Goal: Download file/media

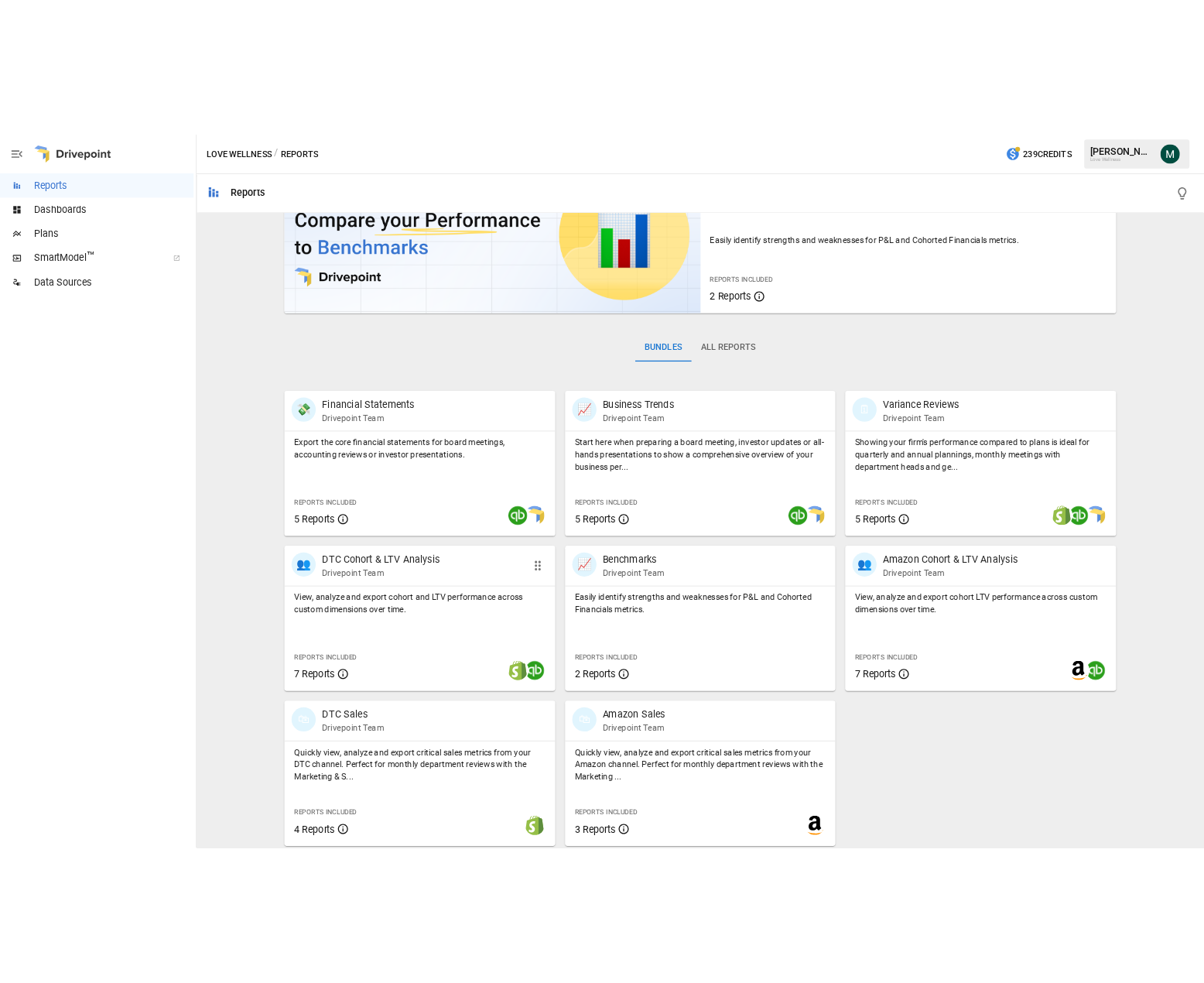
scroll to position [89, 0]
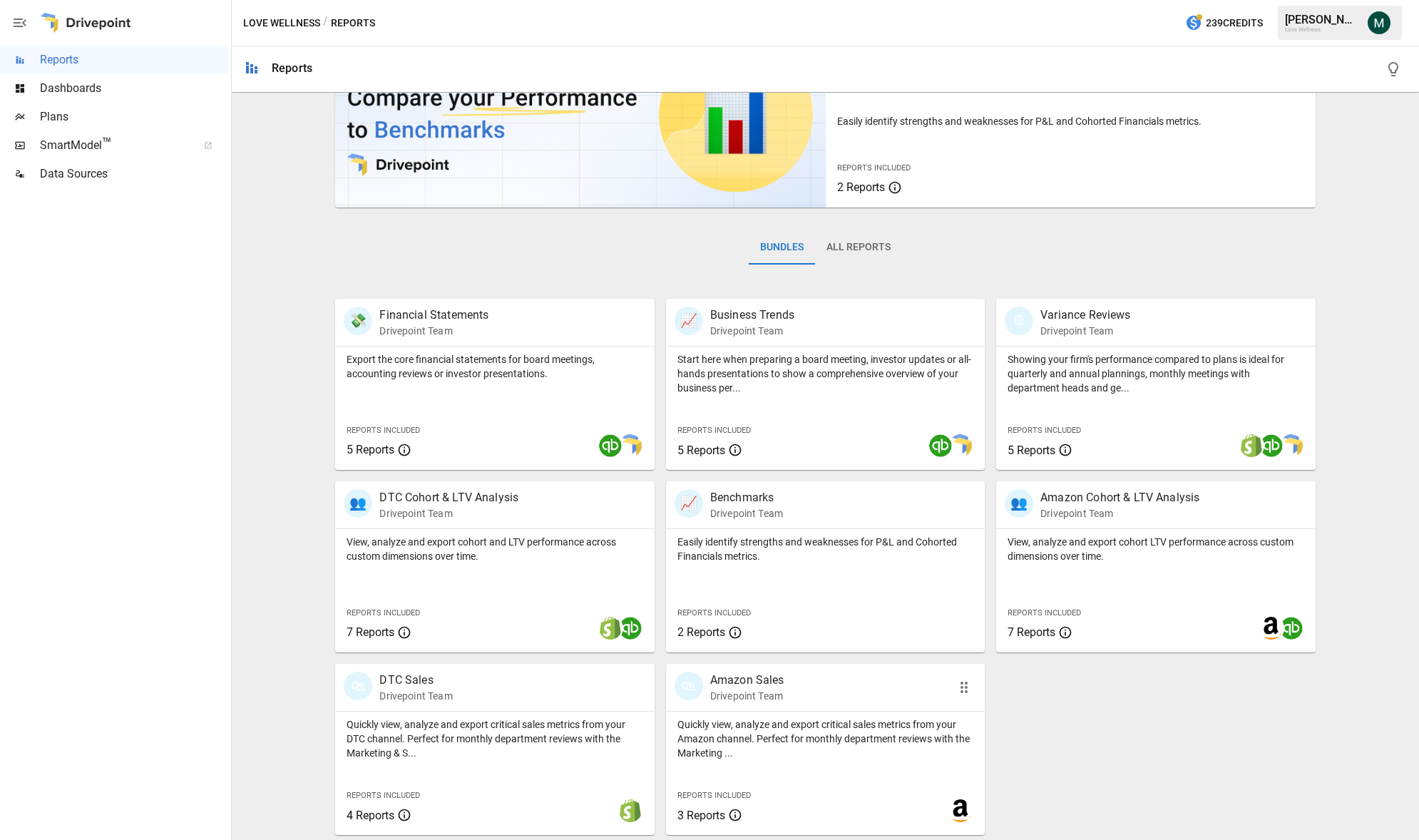
click at [738, 670] on div "🛍 Amazon Sales Drivepoint Team" at bounding box center [826, 687] width 319 height 47
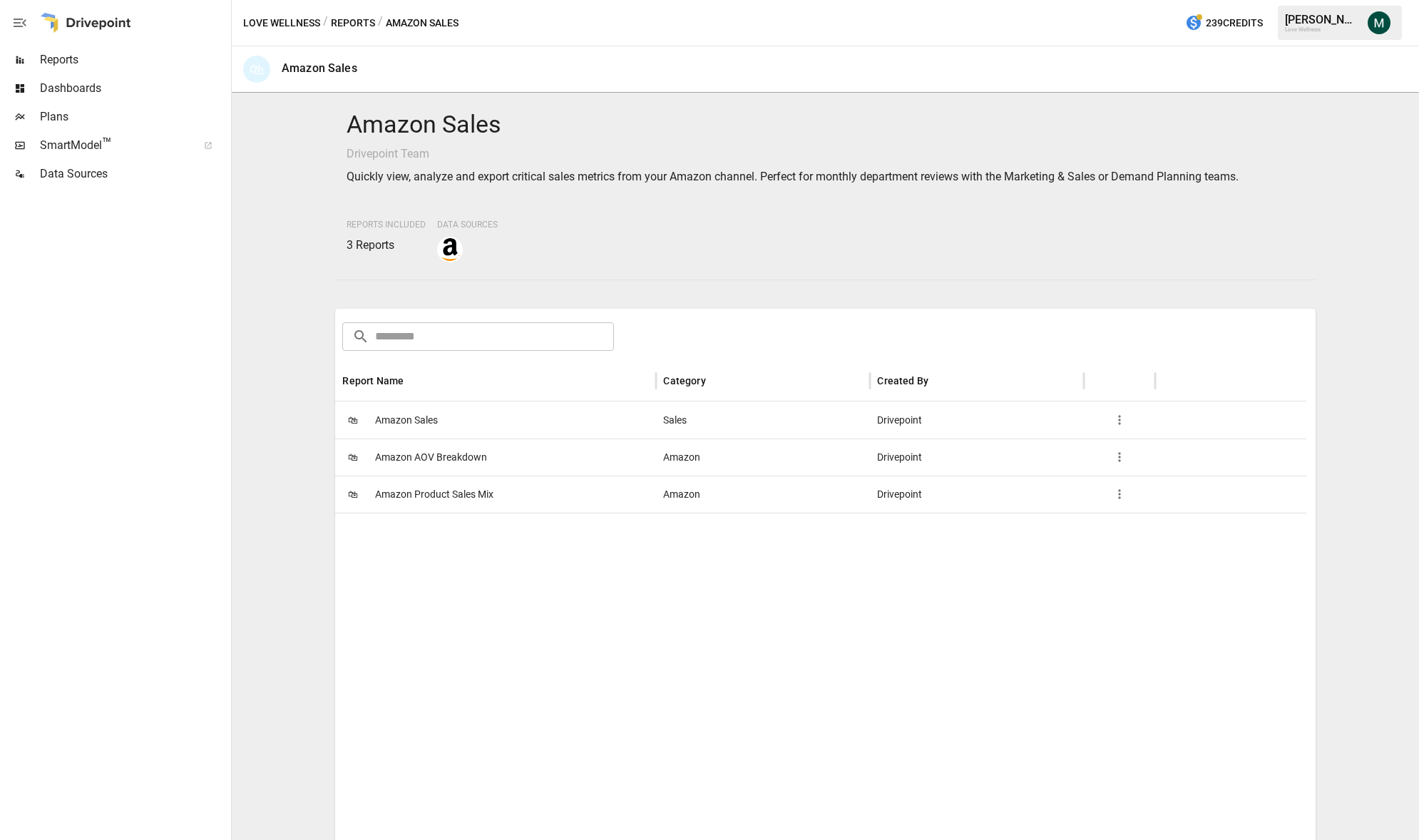
click at [414, 492] on span "Amazon Product Sales Mix" at bounding box center [434, 495] width 118 height 36
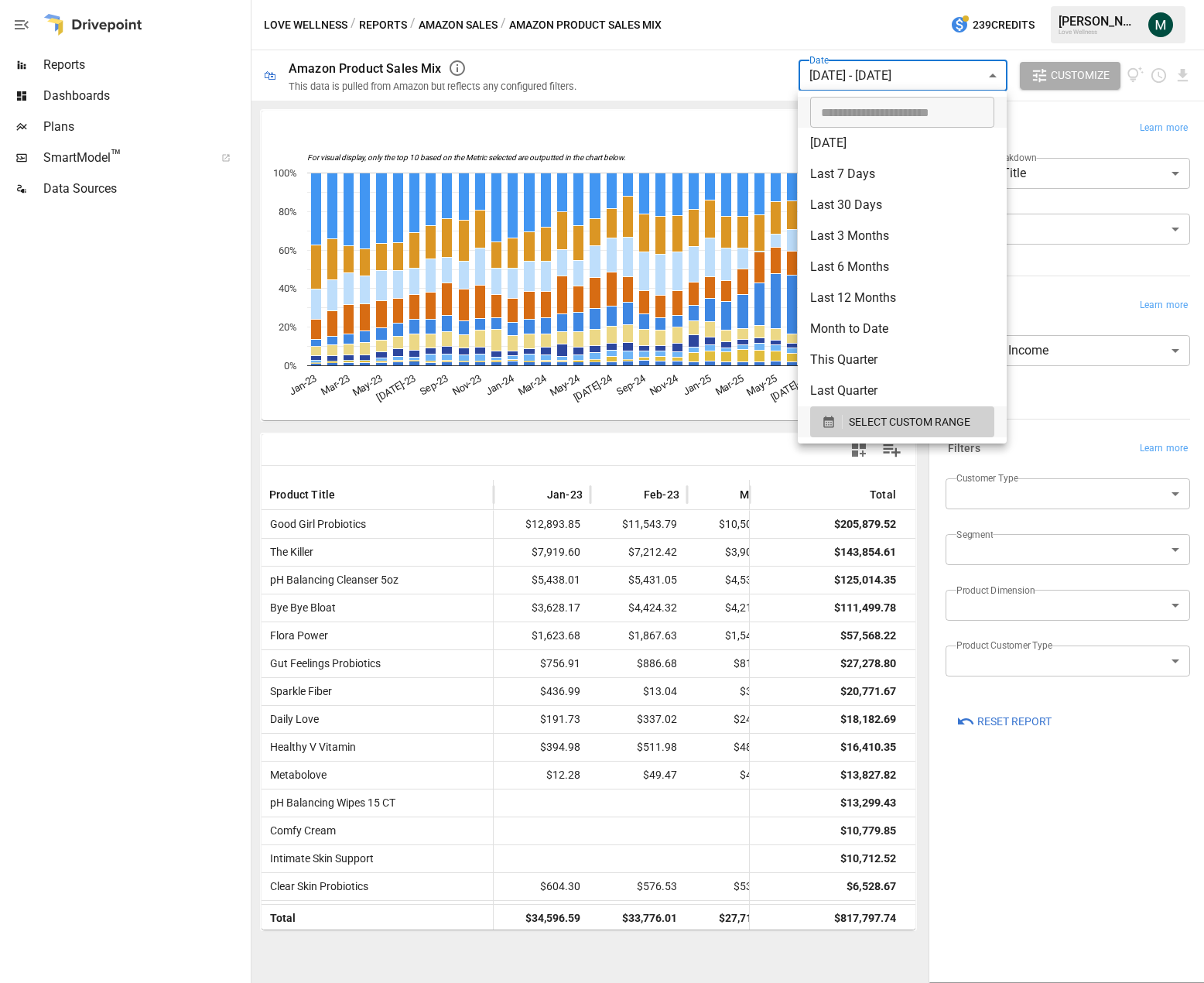
click at [930, 0] on body "Reports Dashboards Plans SmartModel ™ Data Sources Love Wellness / Reports / Am…" at bounding box center [602, 0] width 1204 height 0
click at [888, 426] on span "SELECT CUSTOM RANGE" at bounding box center [910, 422] width 122 height 19
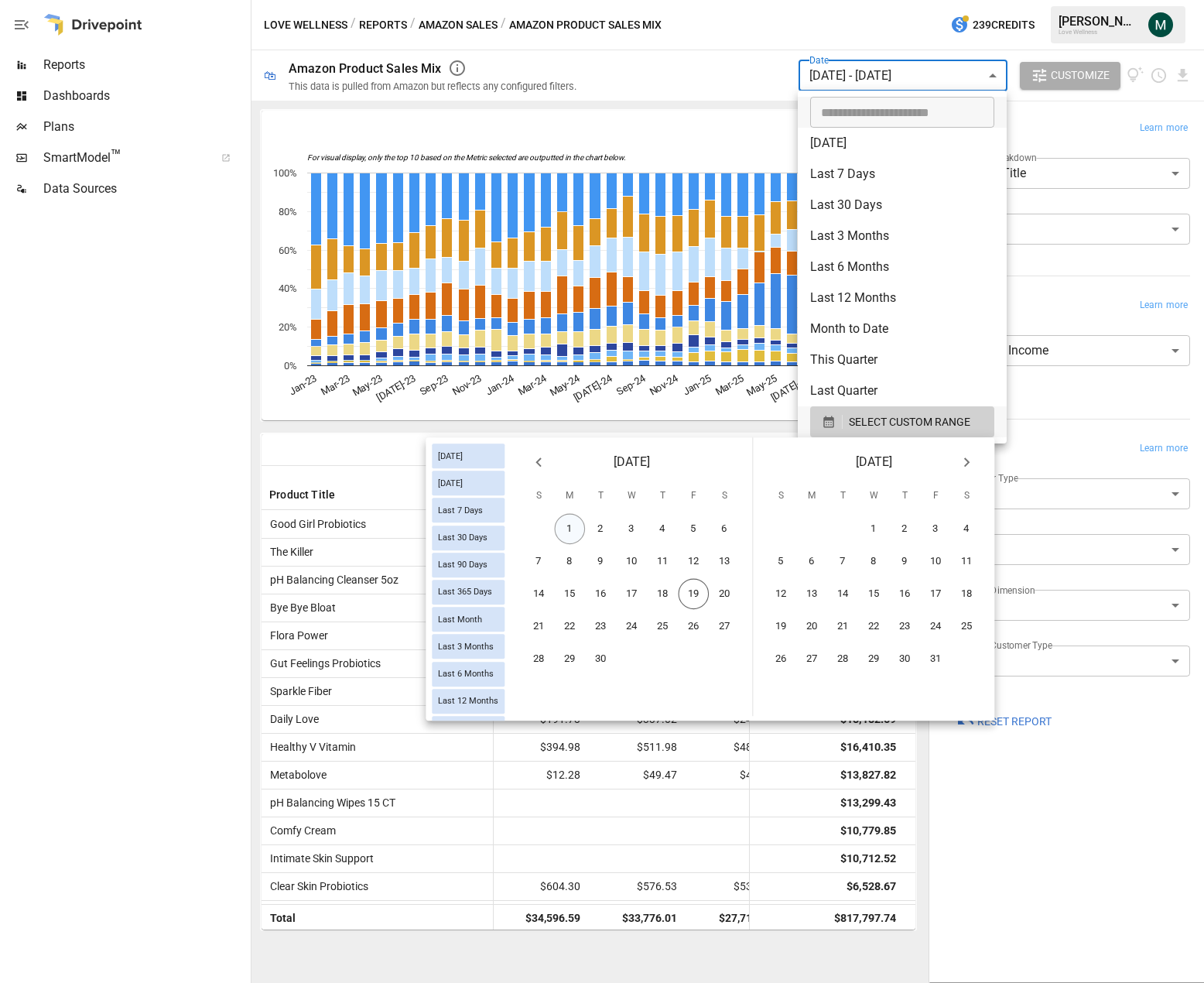
click at [575, 532] on button "1" at bounding box center [571, 529] width 31 height 31
click at [661, 599] on button "18" at bounding box center [664, 594] width 31 height 31
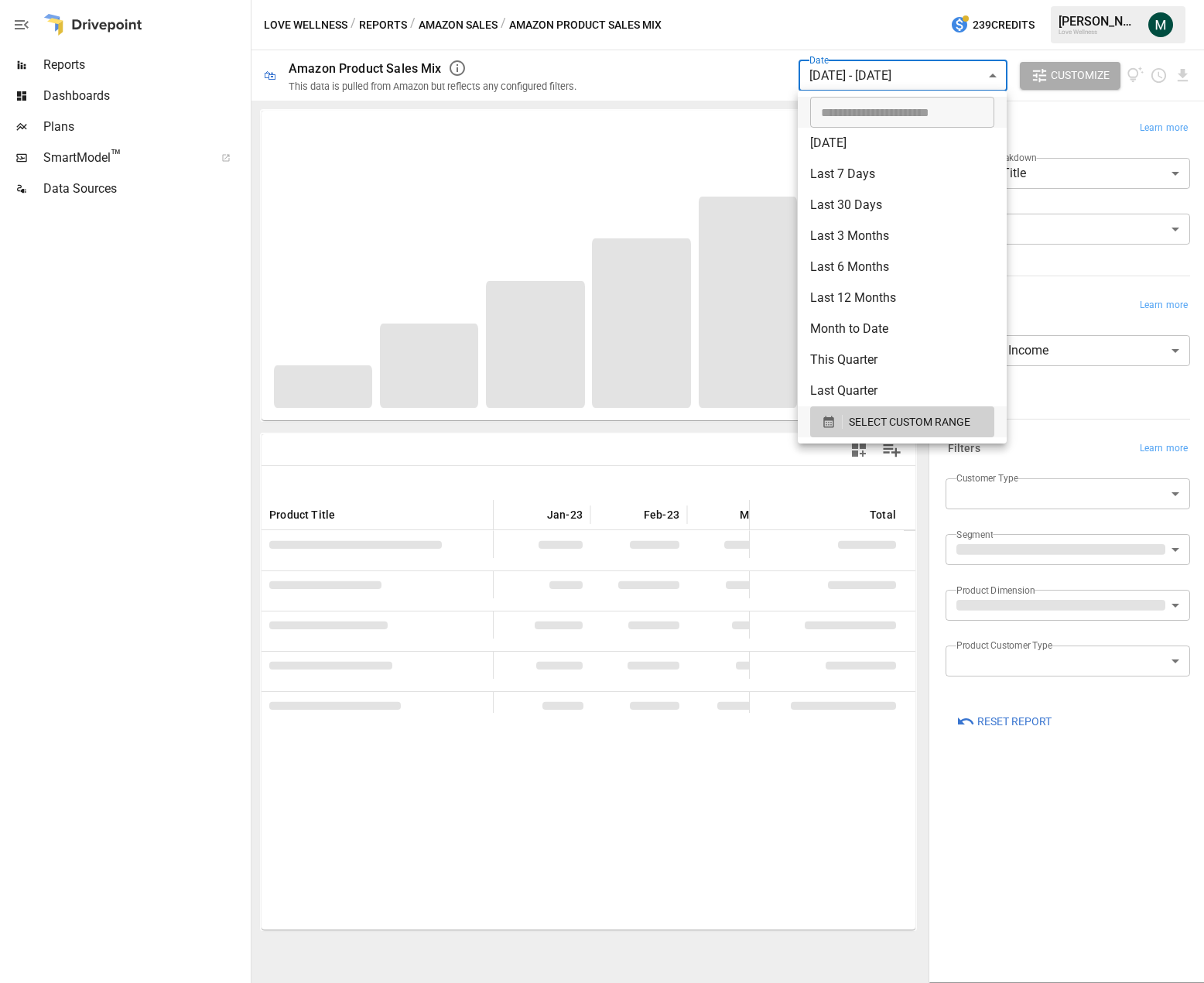
click at [908, 16] on div at bounding box center [602, 492] width 1204 height 983
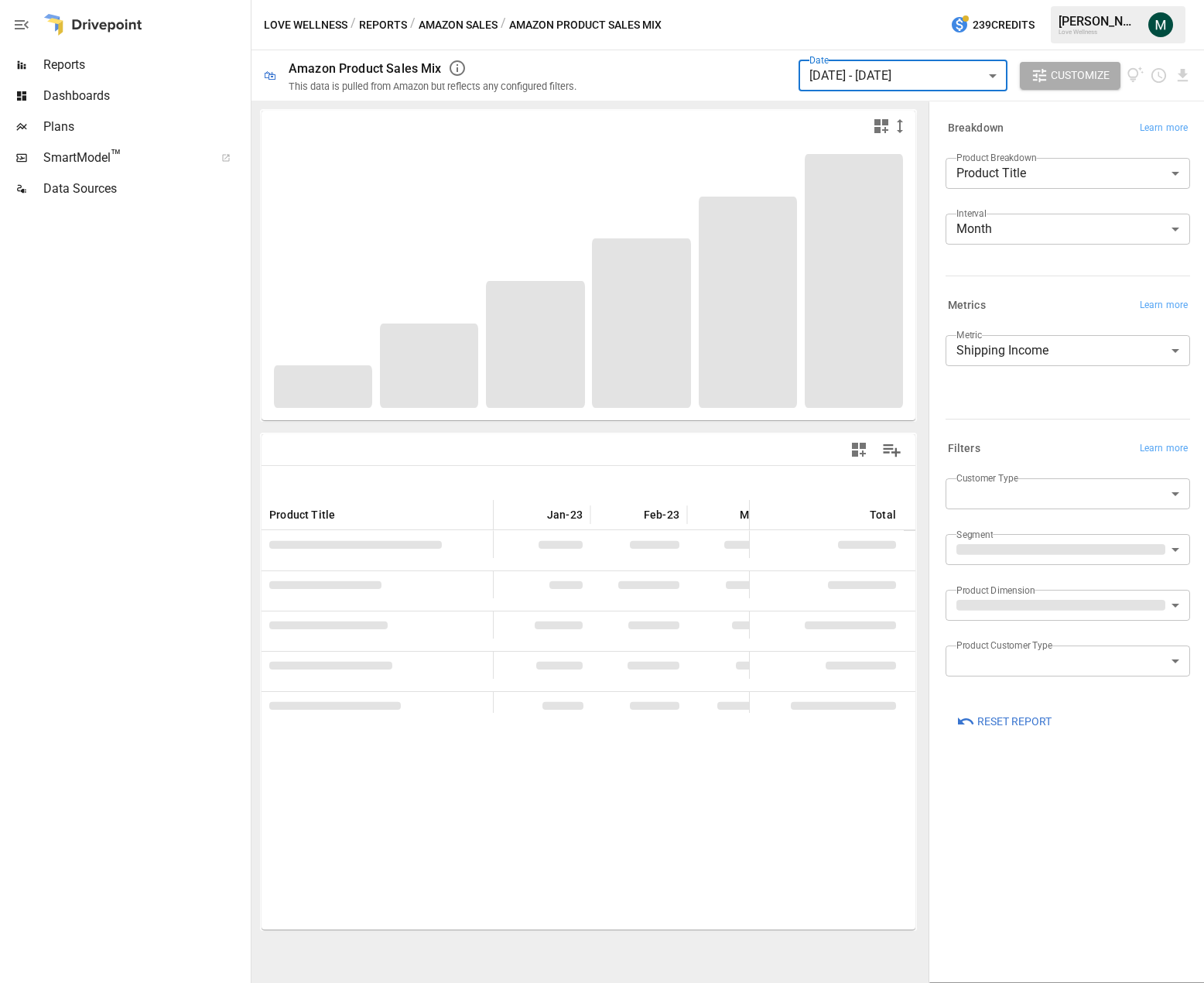
click at [1047, 0] on body "Reports Dashboards Plans SmartModel ™ Data Sources Love Wellness / Reports / Am…" at bounding box center [602, 0] width 1204 height 0
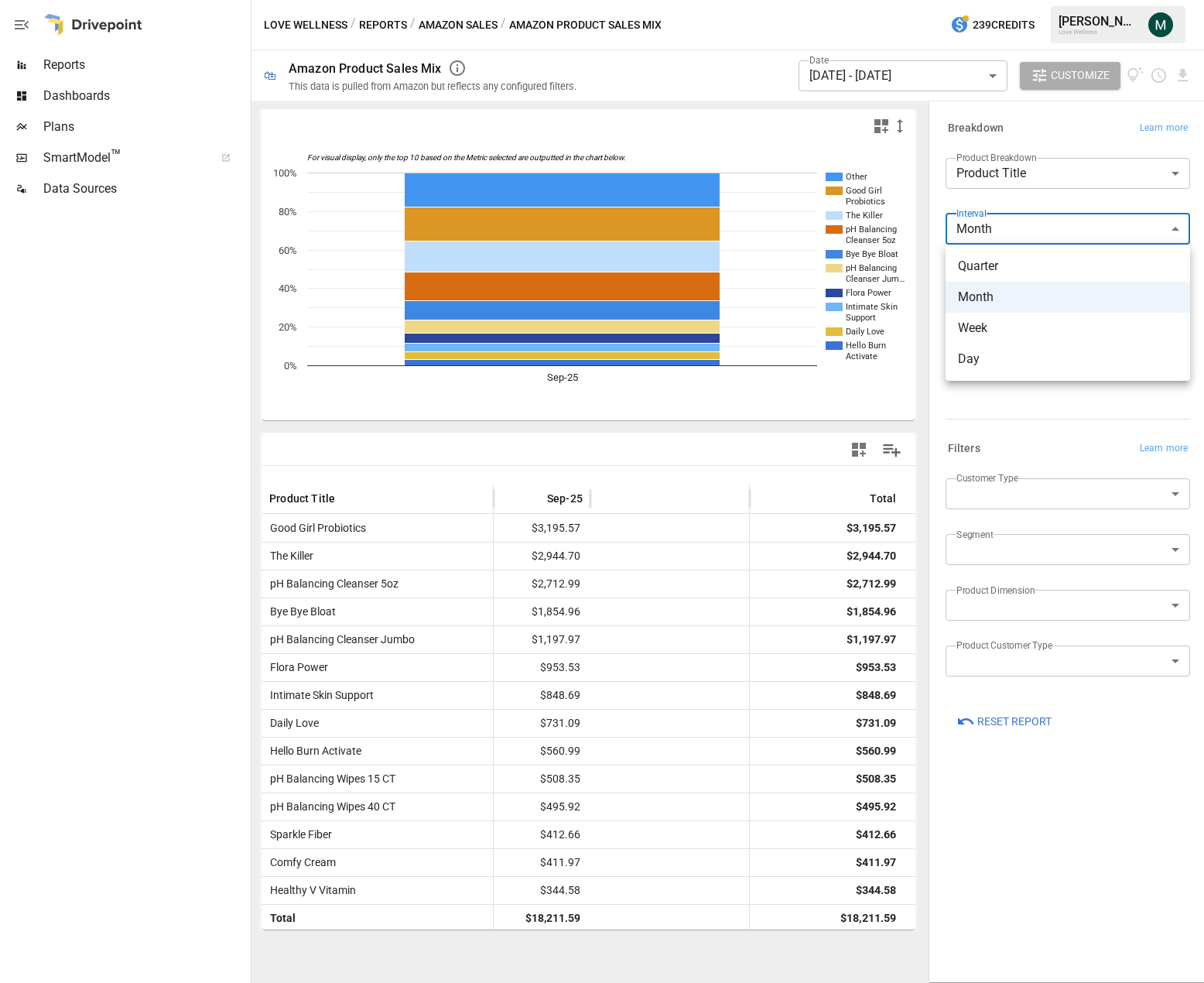
click at [996, 357] on span "Day" at bounding box center [1068, 359] width 220 height 19
type input "***"
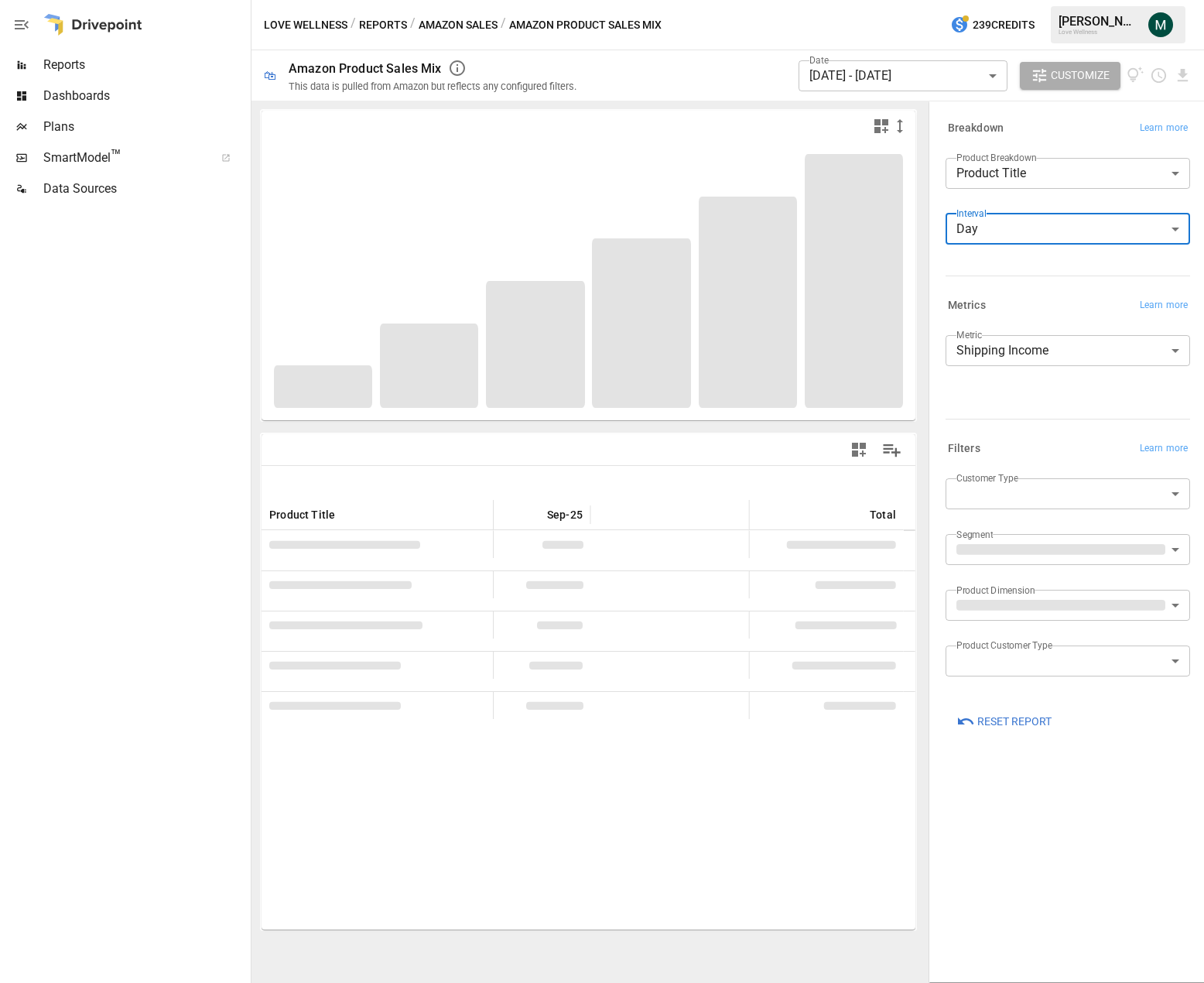
click at [1075, 0] on body "Reports Dashboards Plans SmartModel ™ Data Sources Love Wellness / Reports / Am…" at bounding box center [602, 0] width 1204 height 0
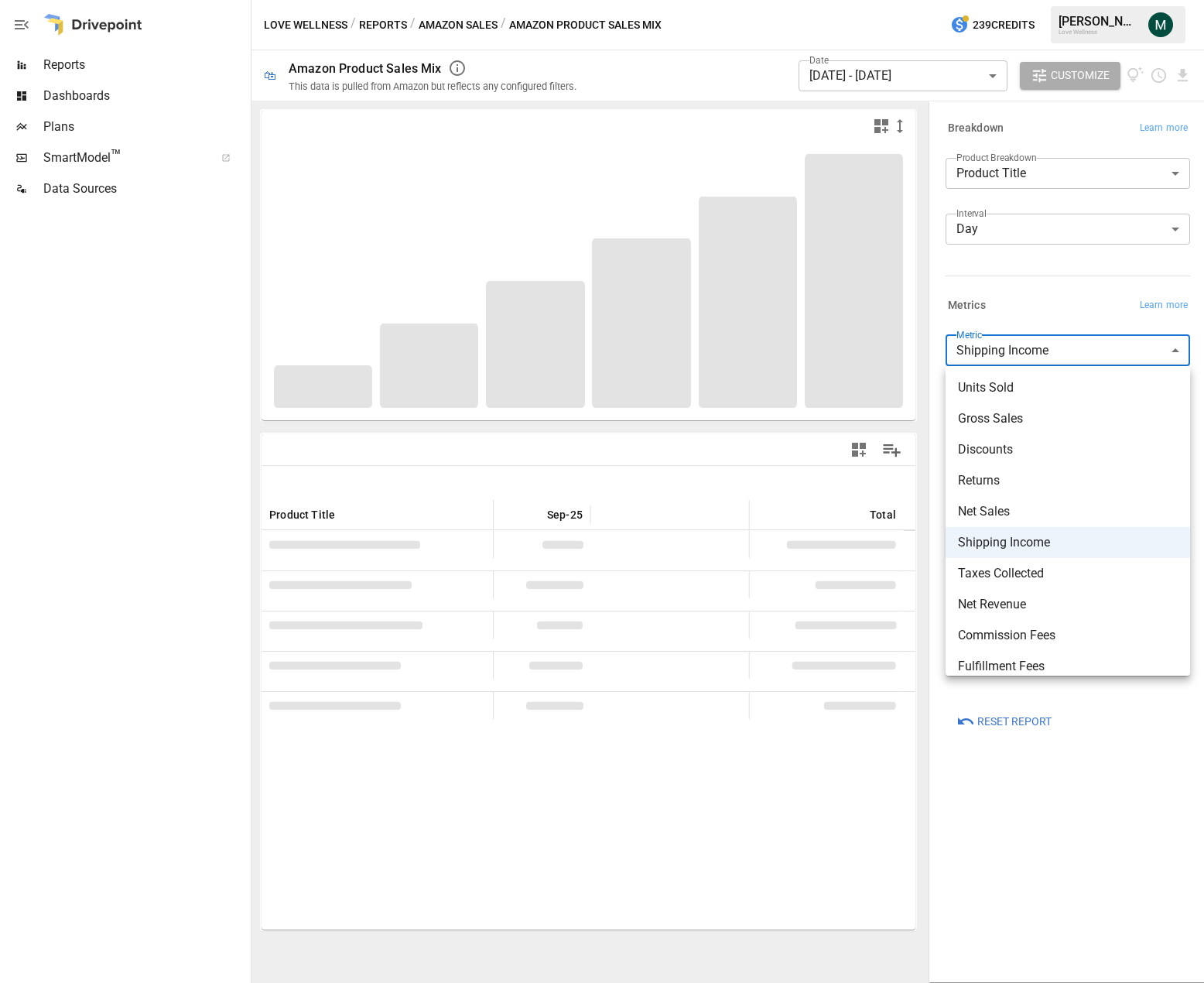
click at [1020, 513] on span "Net Sales" at bounding box center [1068, 511] width 220 height 19
type input "*********"
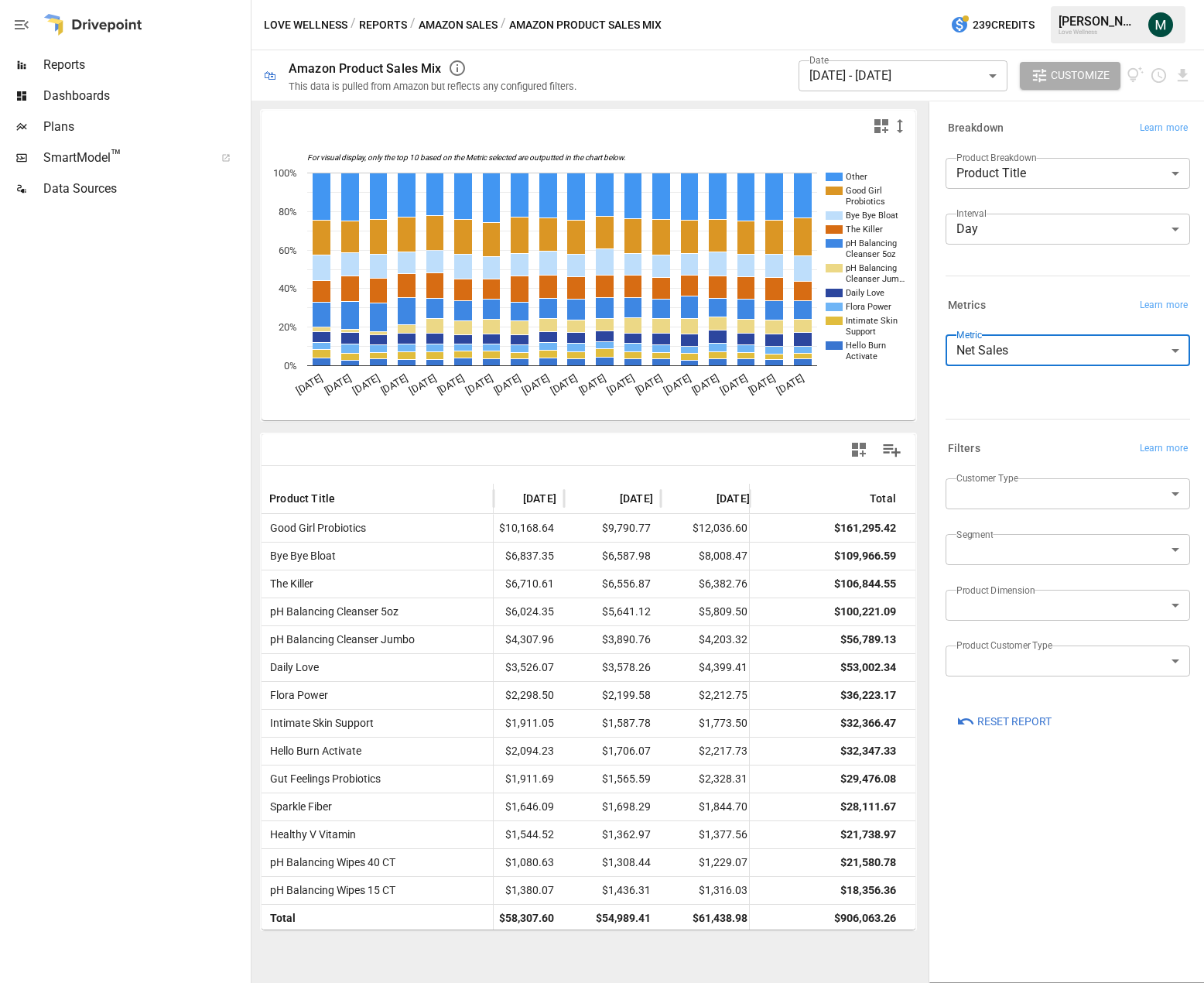
scroll to position [0, 1486]
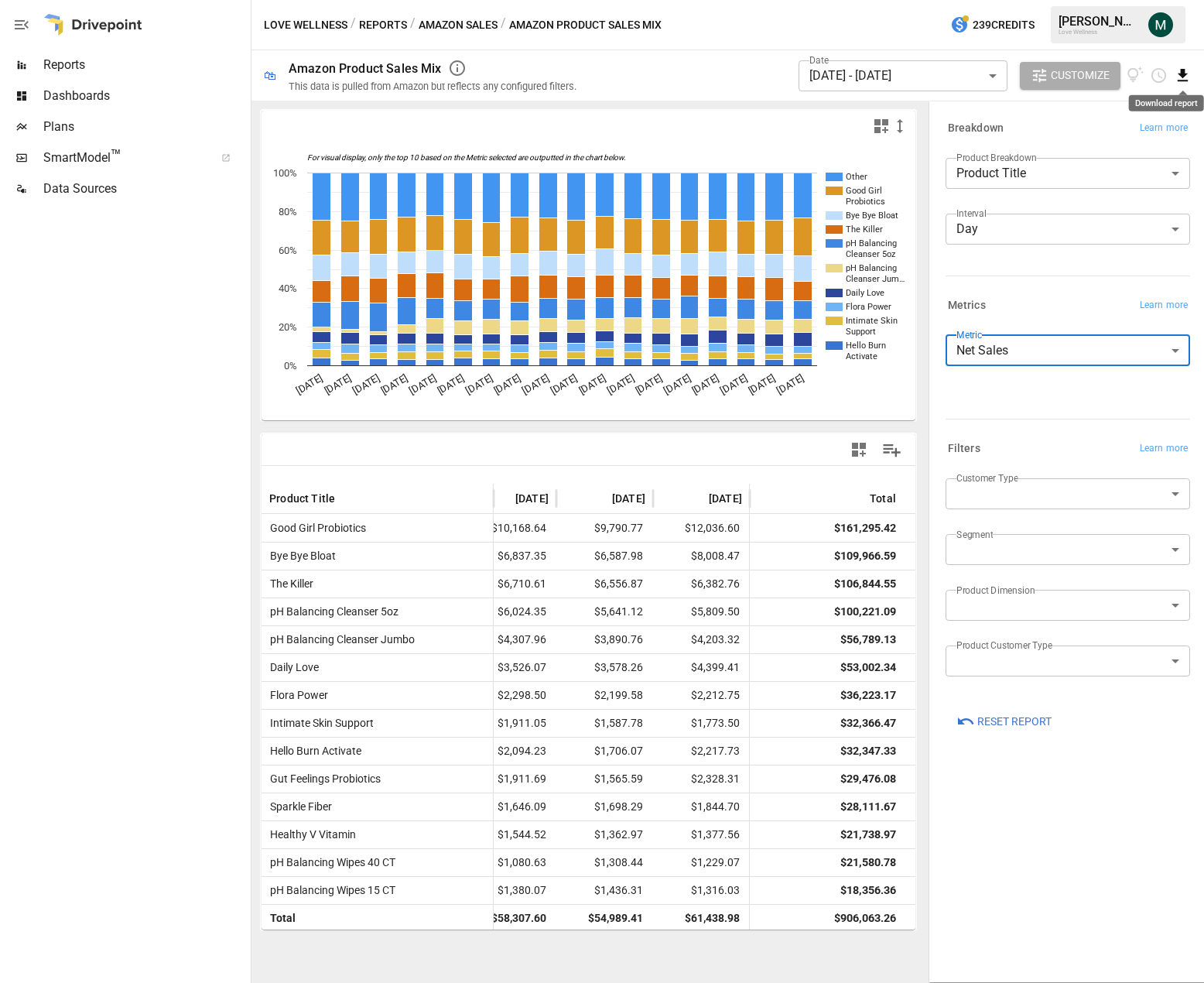
click at [1177, 76] on icon "Download report" at bounding box center [1183, 76] width 18 height 18
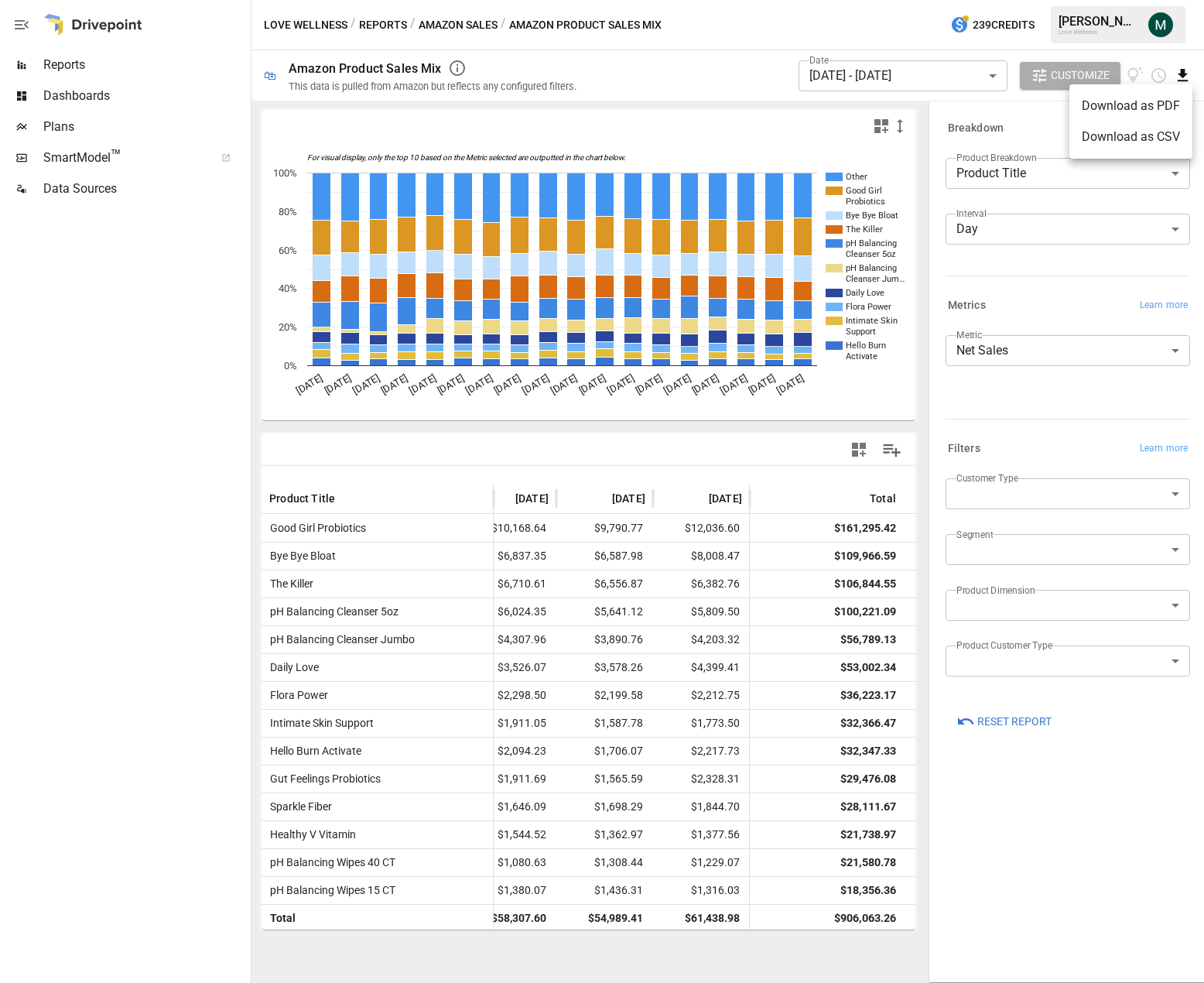
click at [1133, 142] on li "Download as CSV" at bounding box center [1131, 137] width 123 height 31
click at [946, 0] on body "Reports Dashboards Plans SmartModel ™ Data Sources Love Wellness / Reports / Am…" at bounding box center [602, 0] width 1204 height 0
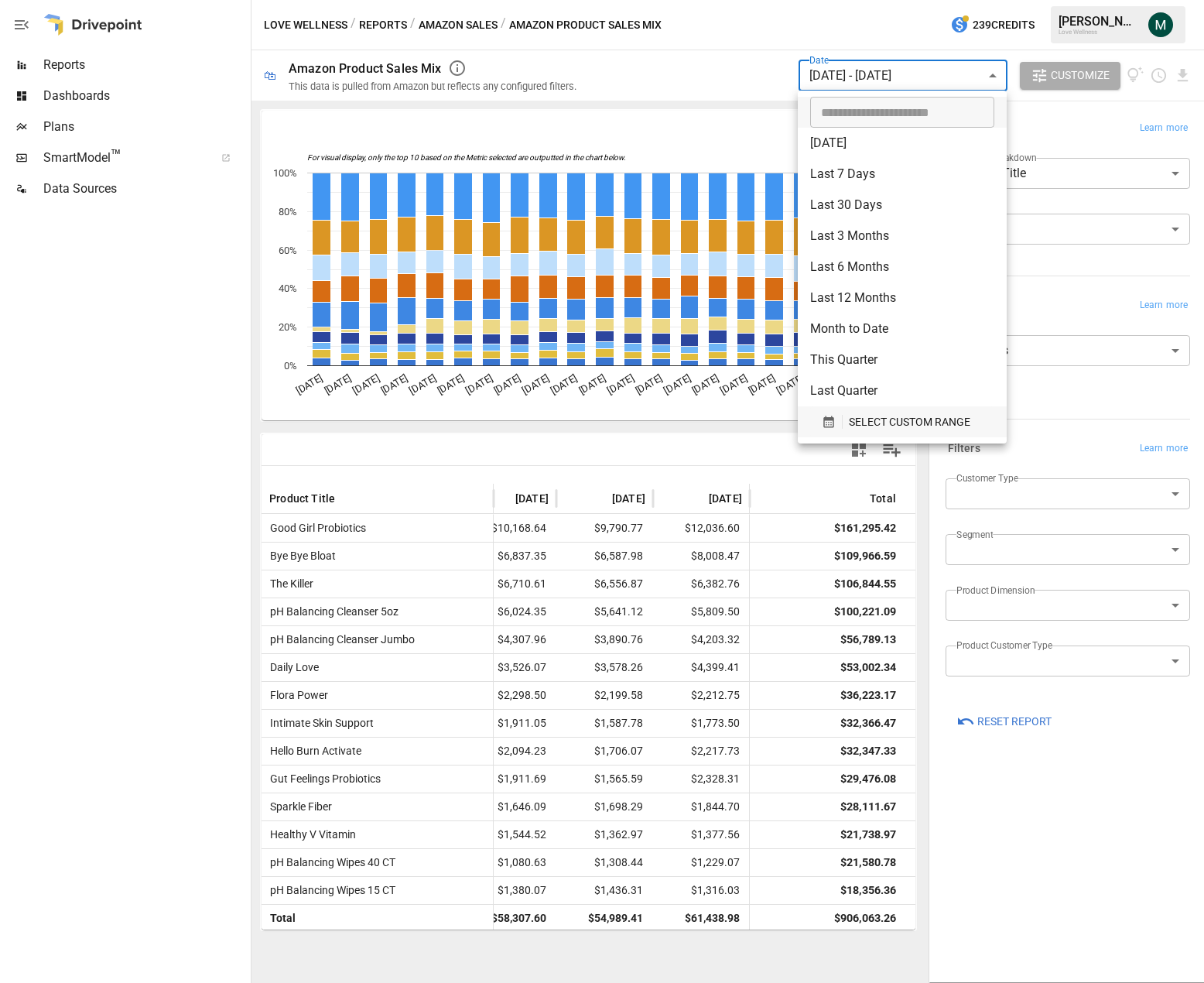
click at [842, 418] on div "button" at bounding box center [832, 422] width 21 height 14
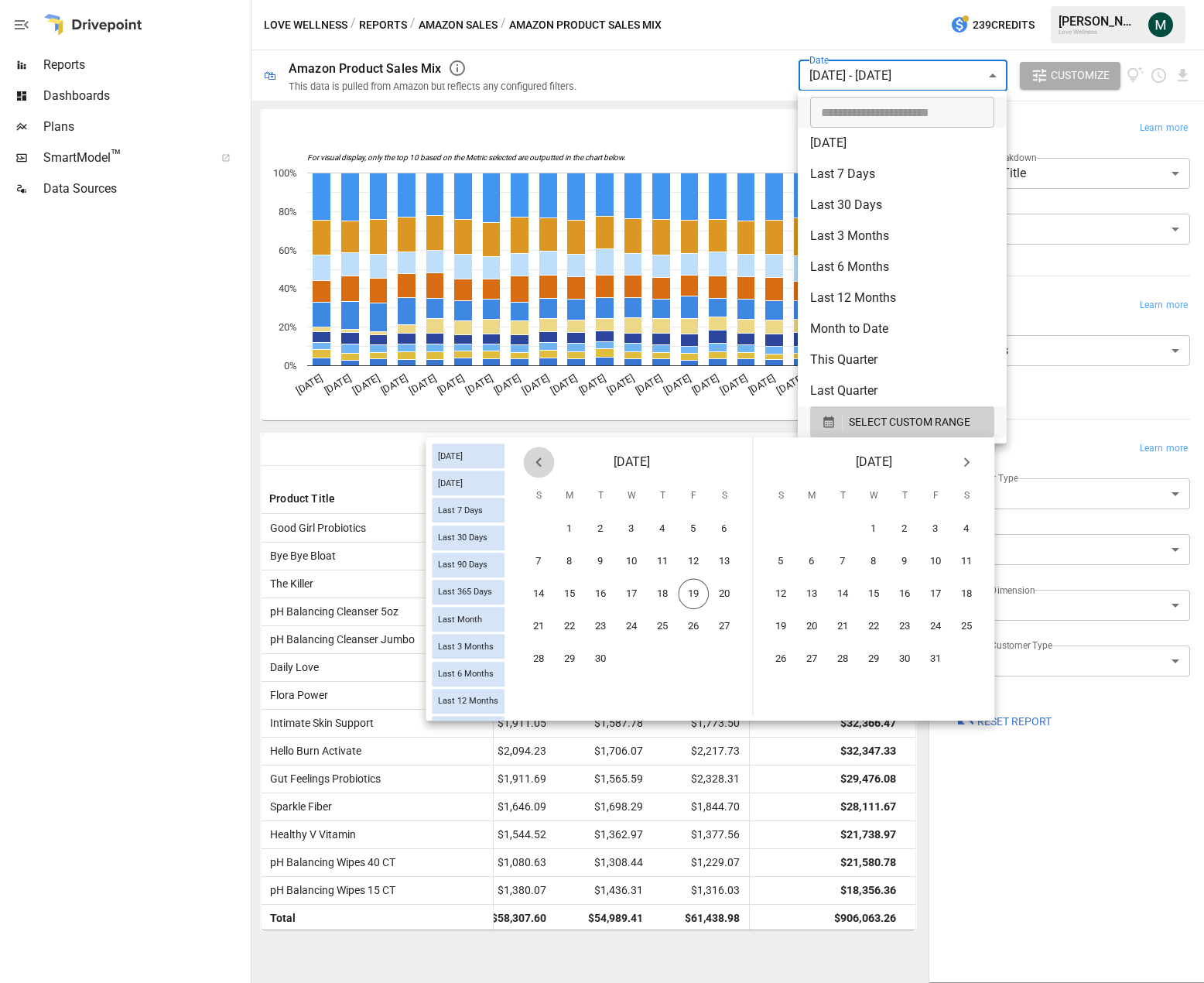
click at [544, 462] on icon "Previous month" at bounding box center [539, 462] width 19 height 19
click at [594, 525] on button "1" at bounding box center [601, 529] width 31 height 31
click at [968, 458] on icon "Next month" at bounding box center [967, 462] width 19 height 19
click at [901, 590] on button "18" at bounding box center [906, 594] width 31 height 31
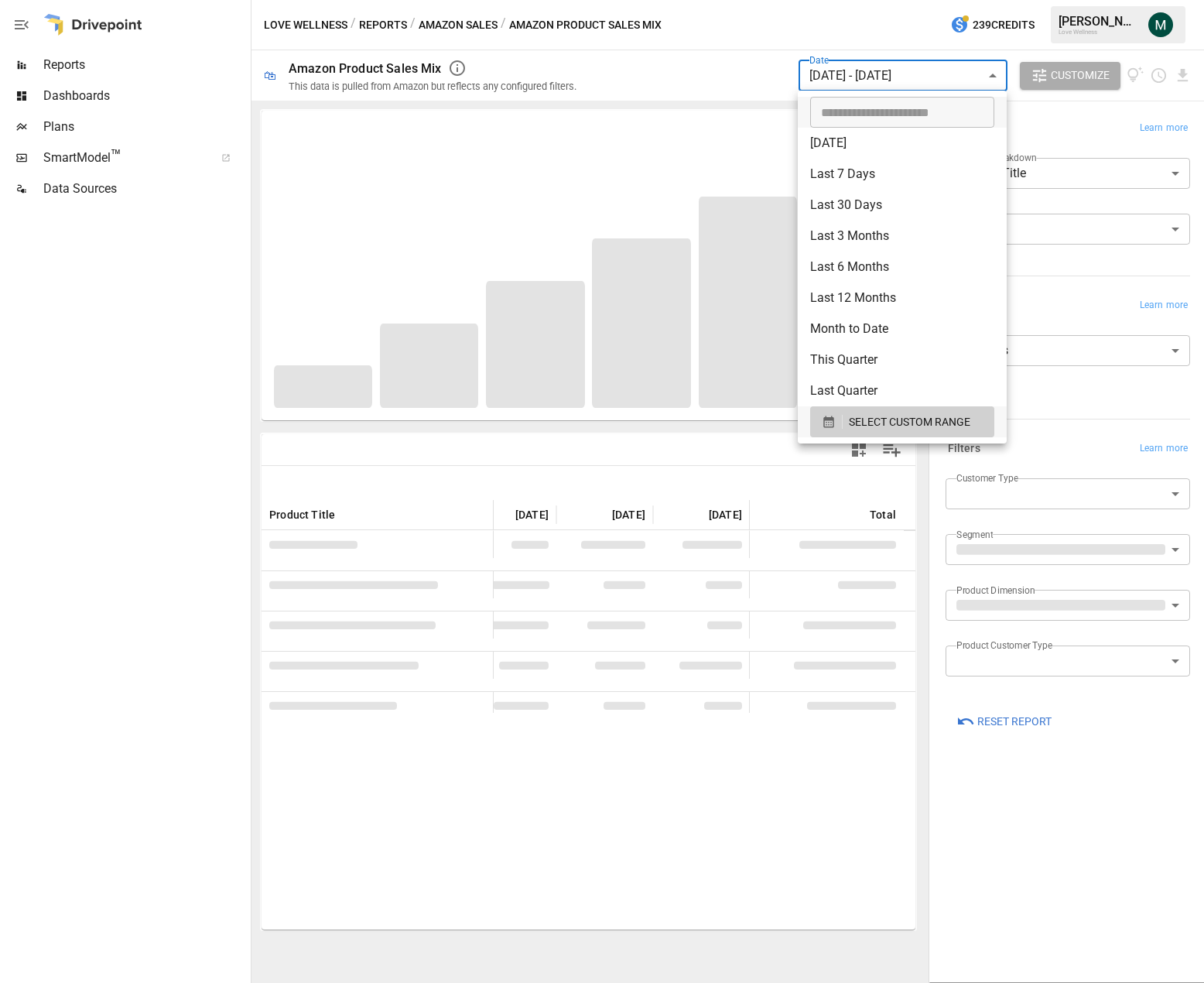
click at [698, 34] on div at bounding box center [602, 492] width 1204 height 983
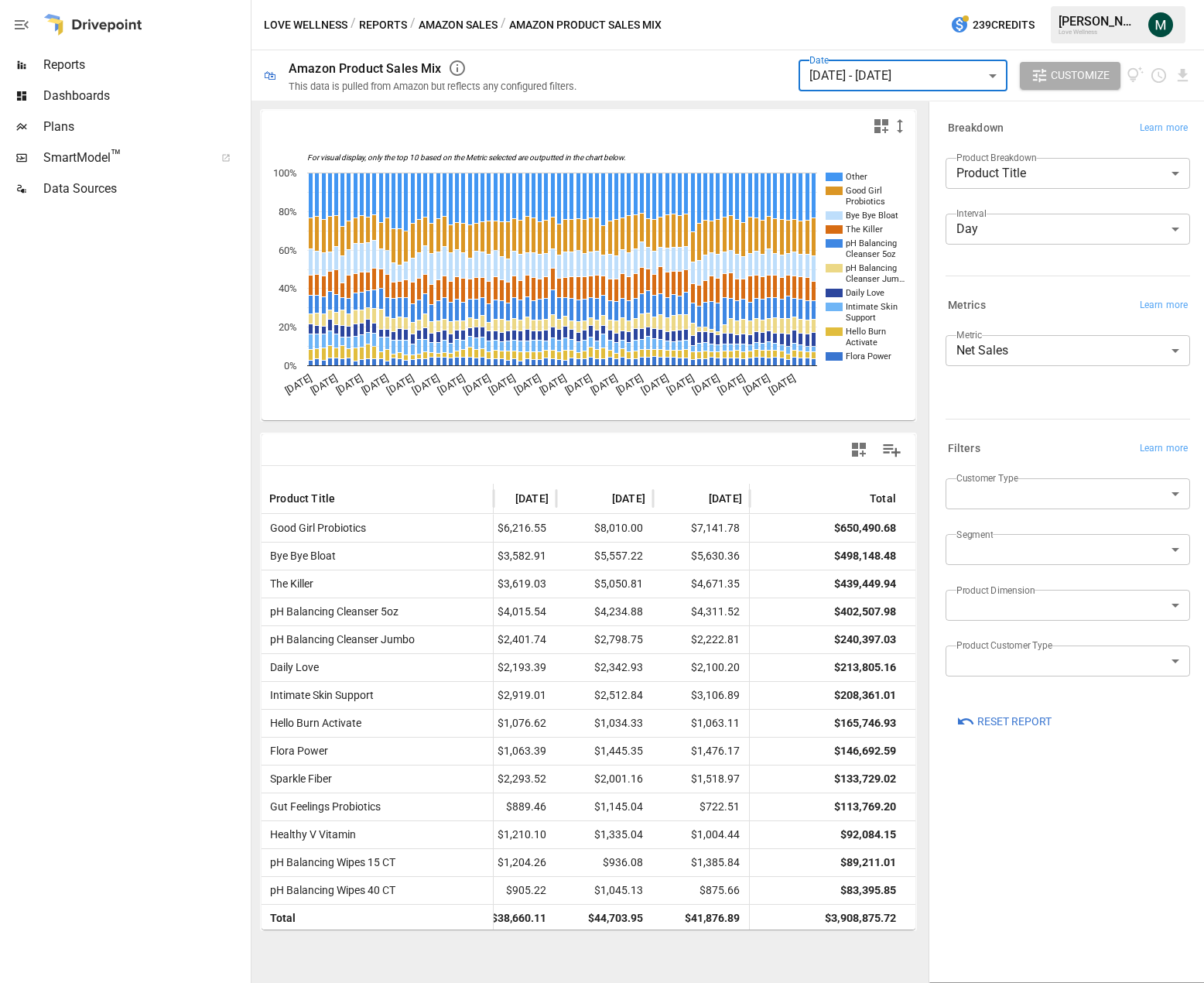
click at [776, 39] on div "Love Wellness / Reports / Amazon Sales / Amazon Product Sales Mix 239 Credits […" at bounding box center [727, 25] width 953 height 49
click at [1185, 73] on icon "Download report" at bounding box center [1183, 75] width 10 height 12
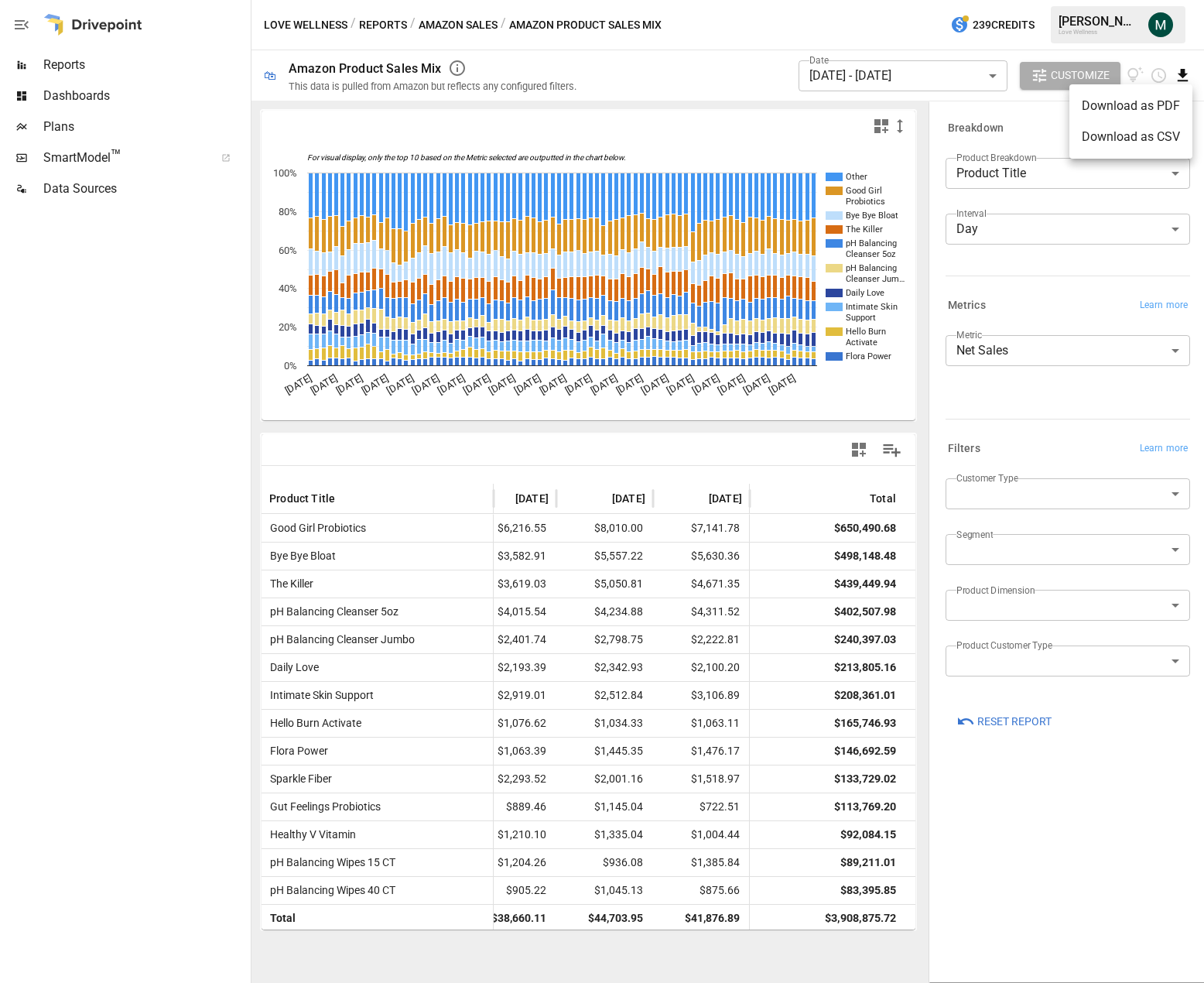
click at [1152, 139] on li "Download as CSV" at bounding box center [1131, 137] width 123 height 31
